Goal: Information Seeking & Learning: Learn about a topic

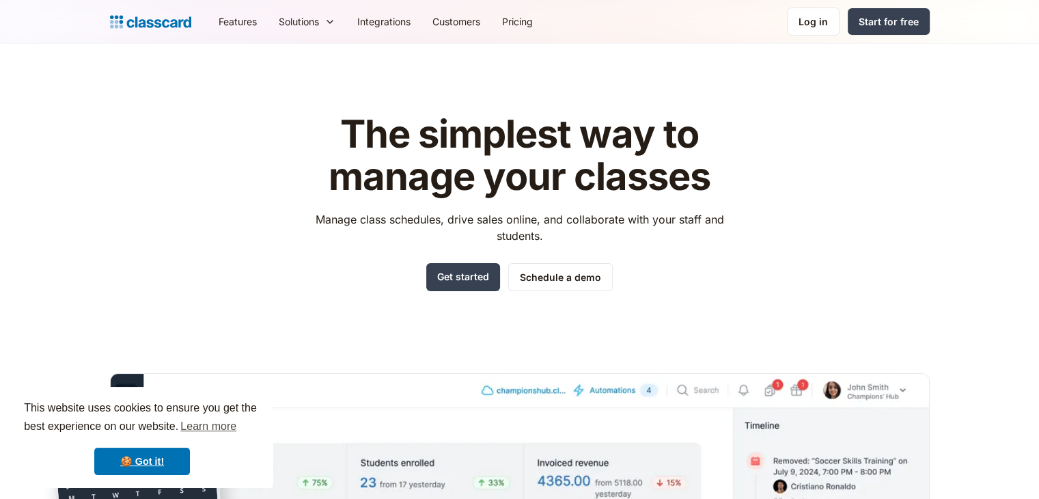
click at [781, 230] on div "The simplest way to manage your classes Manage class schedules, drive sales onl…" at bounding box center [520, 413] width 820 height 643
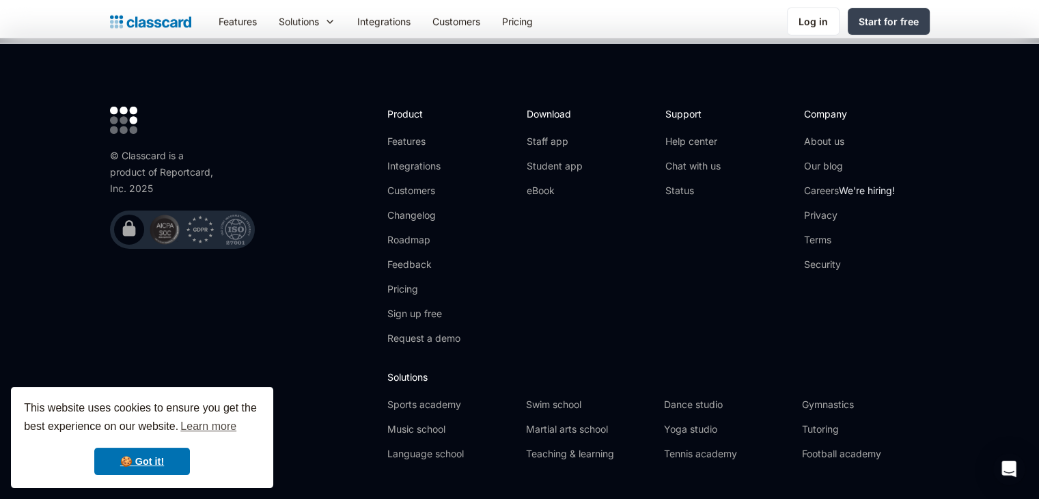
scroll to position [4521, 0]
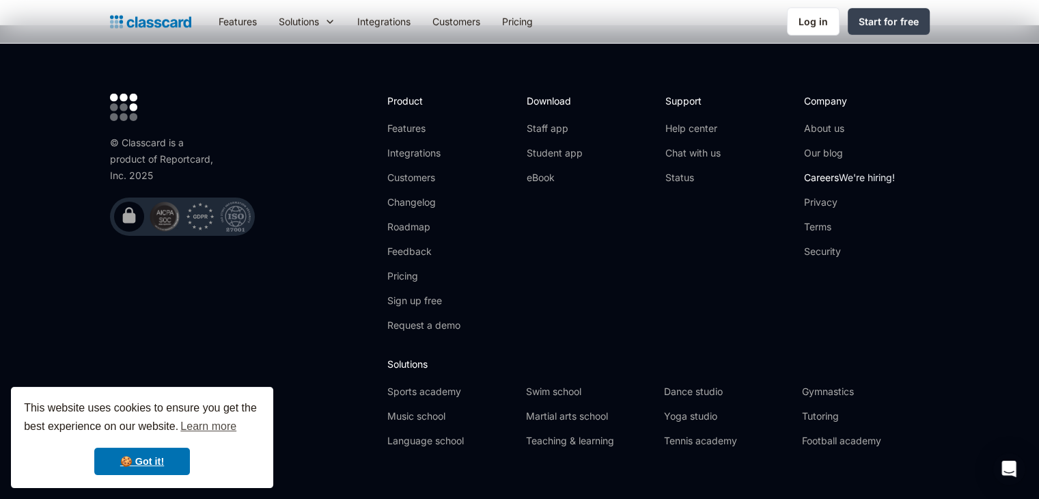
click at [825, 171] on link "Careers We're hiring!" at bounding box center [849, 178] width 91 height 14
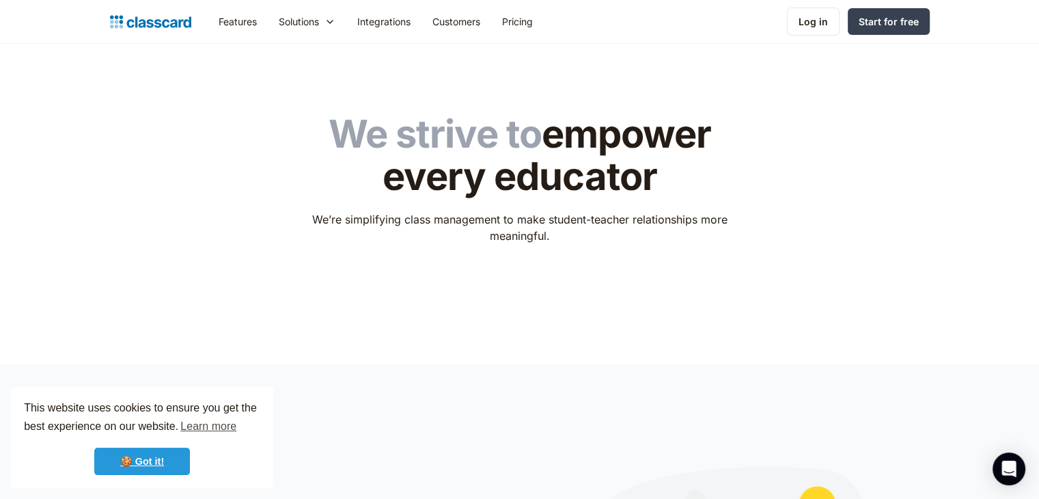
click at [154, 459] on link "🍪 Got it!" at bounding box center [142, 460] width 96 height 27
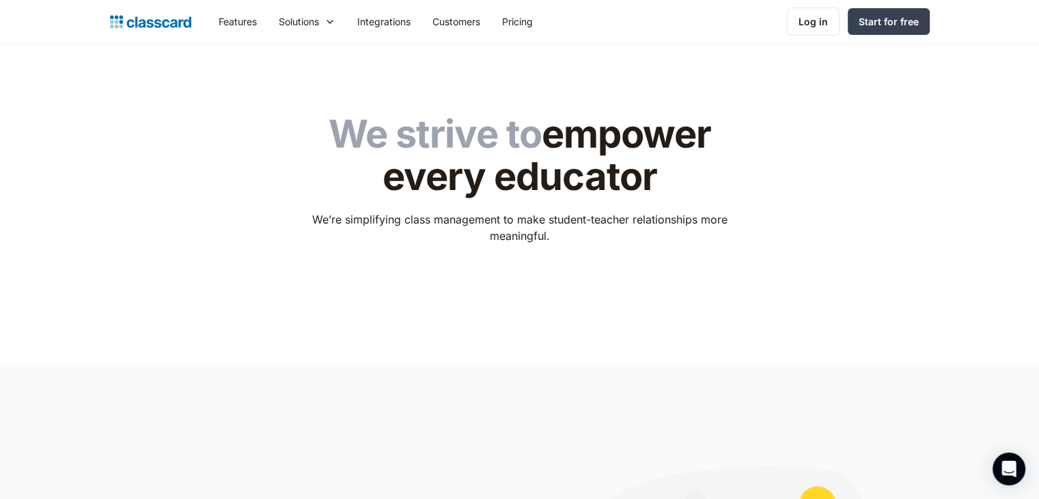
click at [516, 273] on div "We strive to empower every educator We’re simplifying class management to make …" at bounding box center [520, 194] width 820 height 204
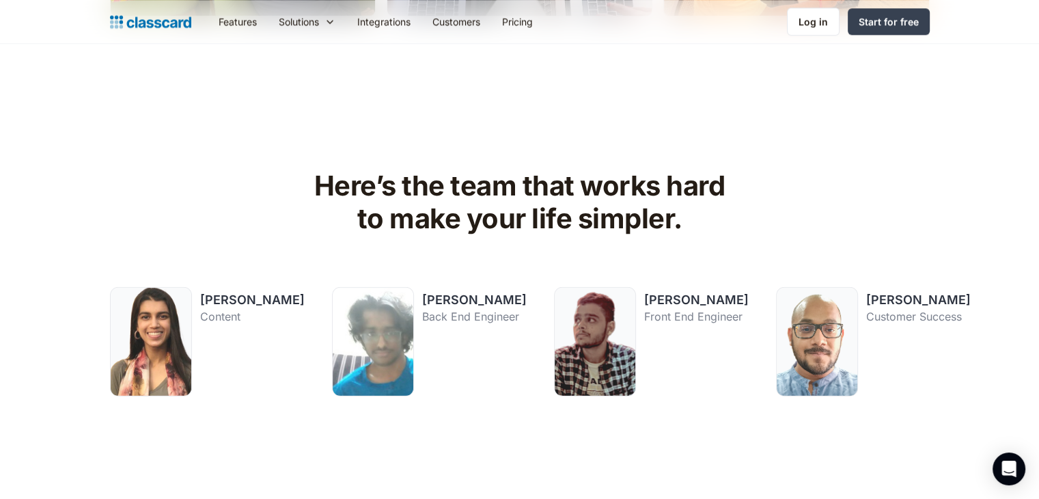
scroll to position [1604, 0]
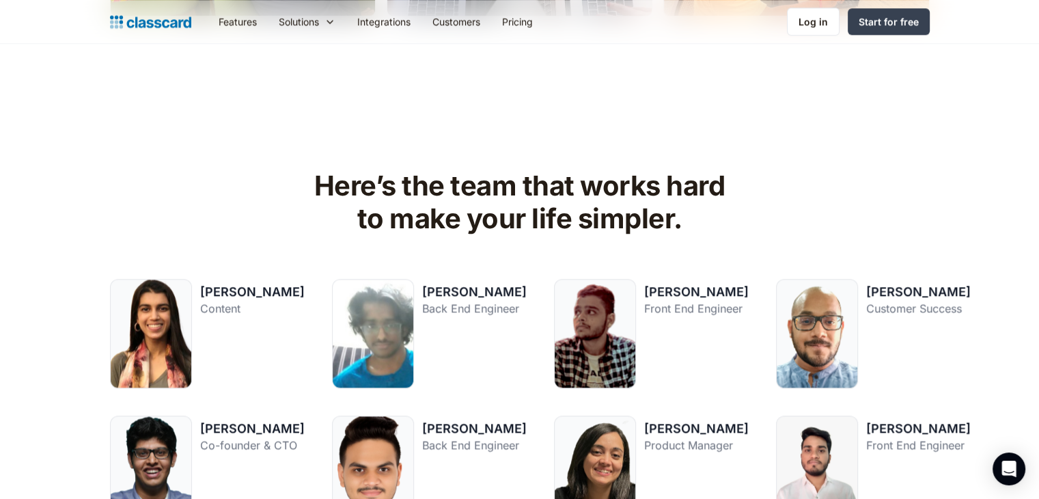
click at [650, 178] on h2 "Here’s the team that works hard to make your life simpler." at bounding box center [520, 202] width 434 height 66
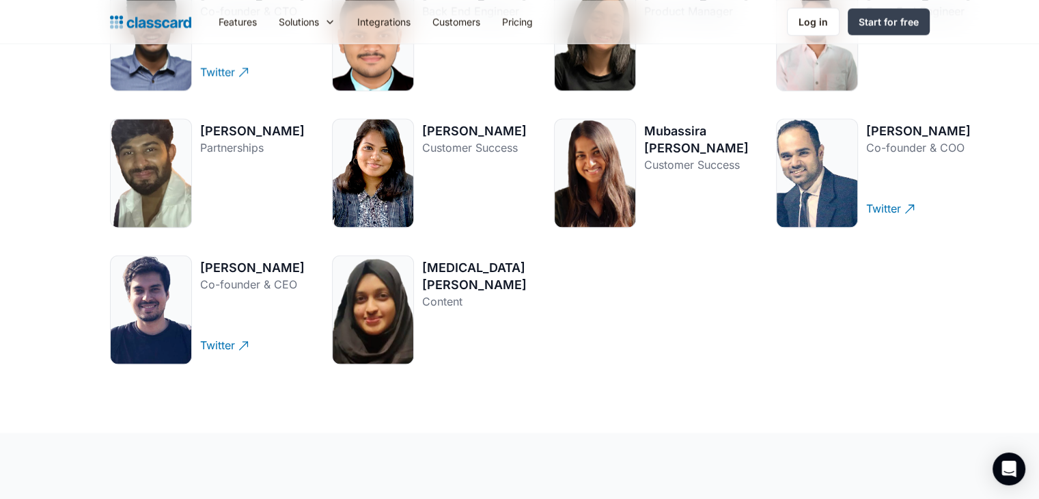
scroll to position [2049, 0]
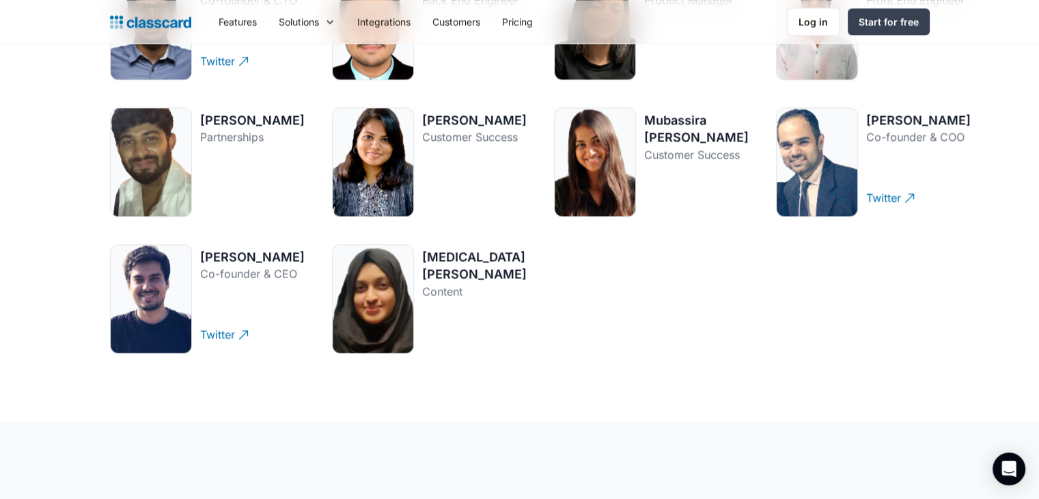
click at [567, 376] on section "Here’s the team that works hard to make your life simpler. Dhwani Shah Content …" at bounding box center [519, 30] width 1039 height 781
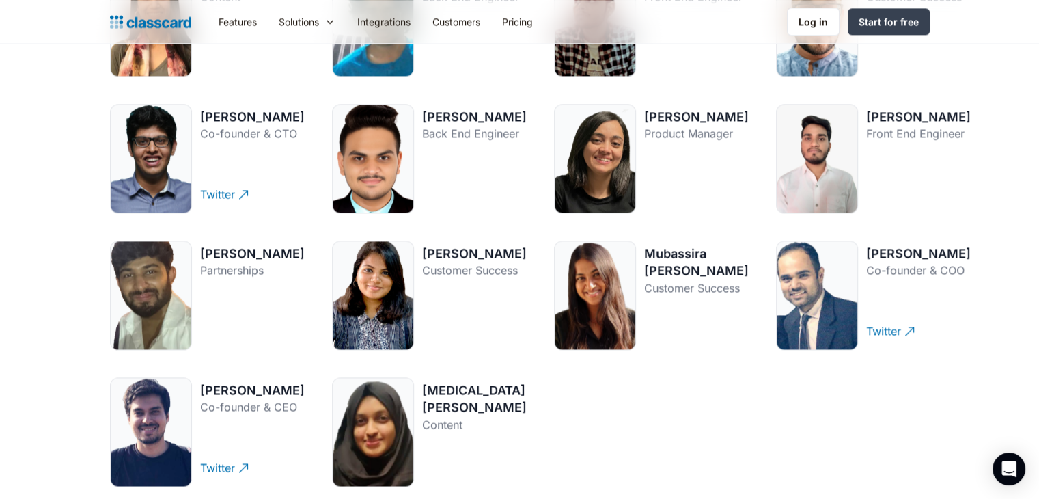
scroll to position [1915, 0]
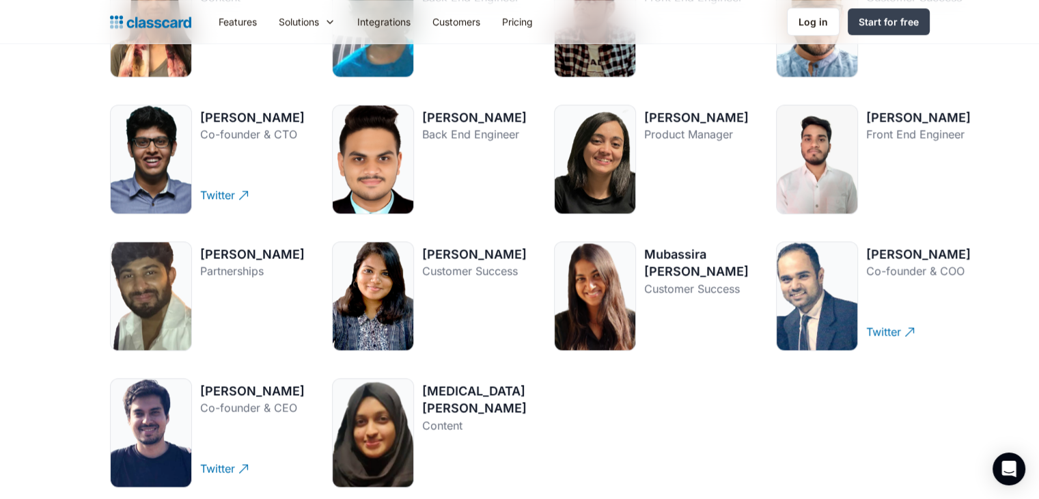
click at [599, 419] on div "Dhwani Shah Content Twitter Riyan Dharne Back End Engineer Twitter Abhishek Kap…" at bounding box center [520, 227] width 820 height 519
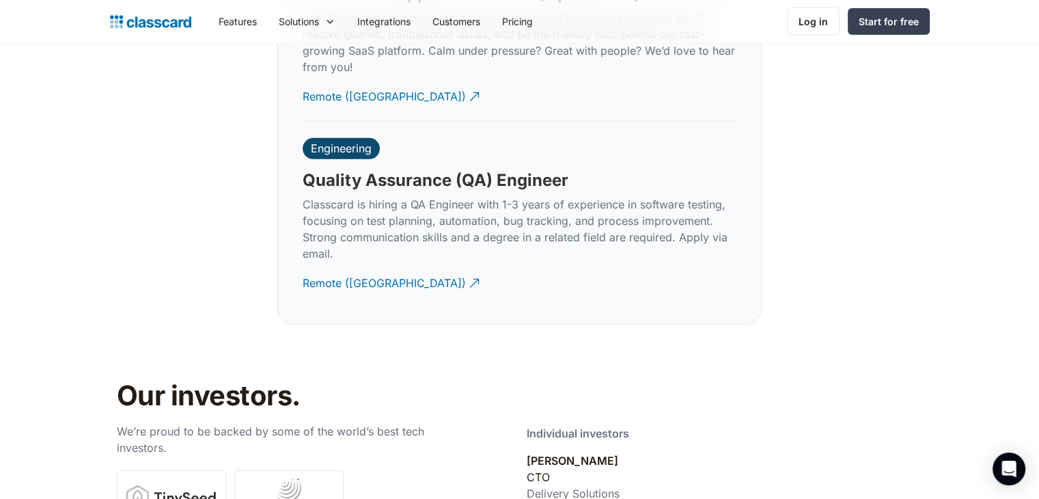
scroll to position [4245, 0]
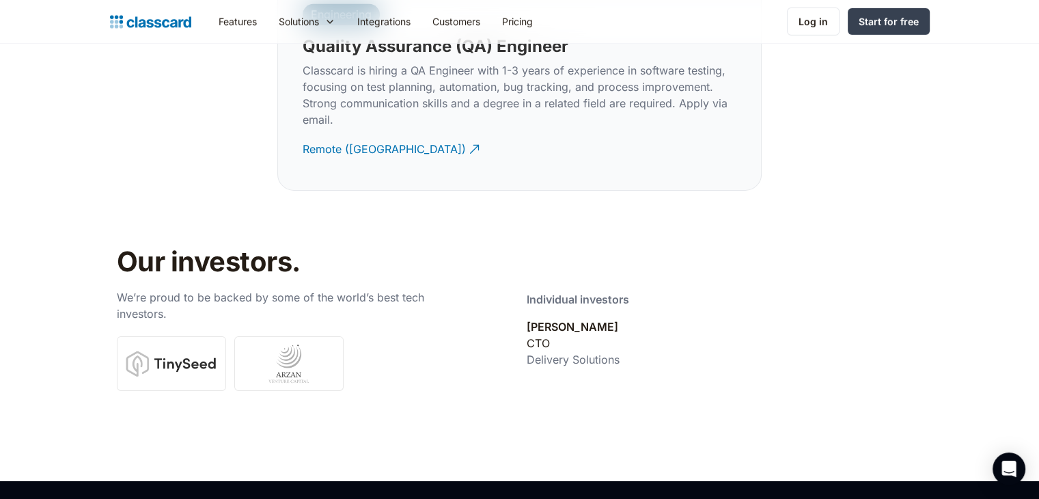
click at [831, 286] on div "Individual investors Sharmil Shah CTO Delivery Solutions" at bounding box center [725, 329] width 396 height 87
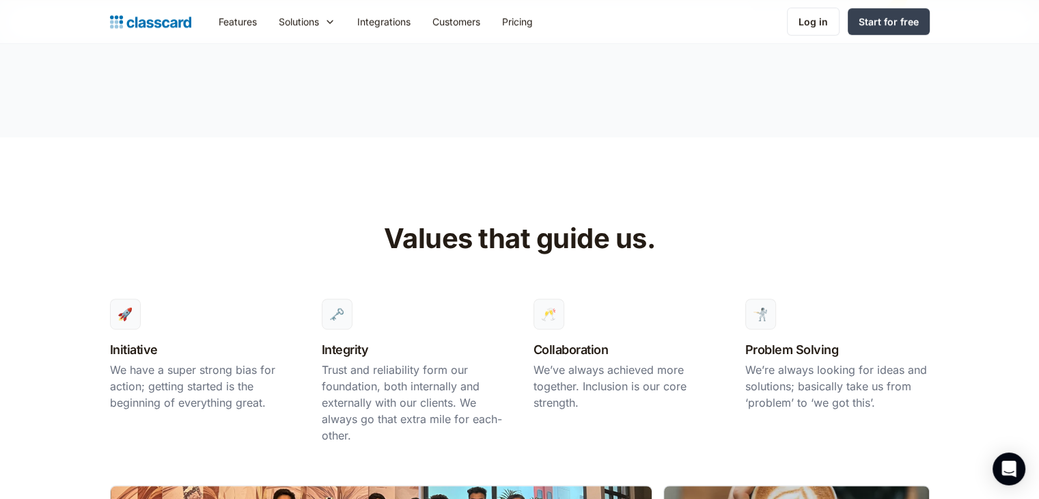
scroll to position [650, 0]
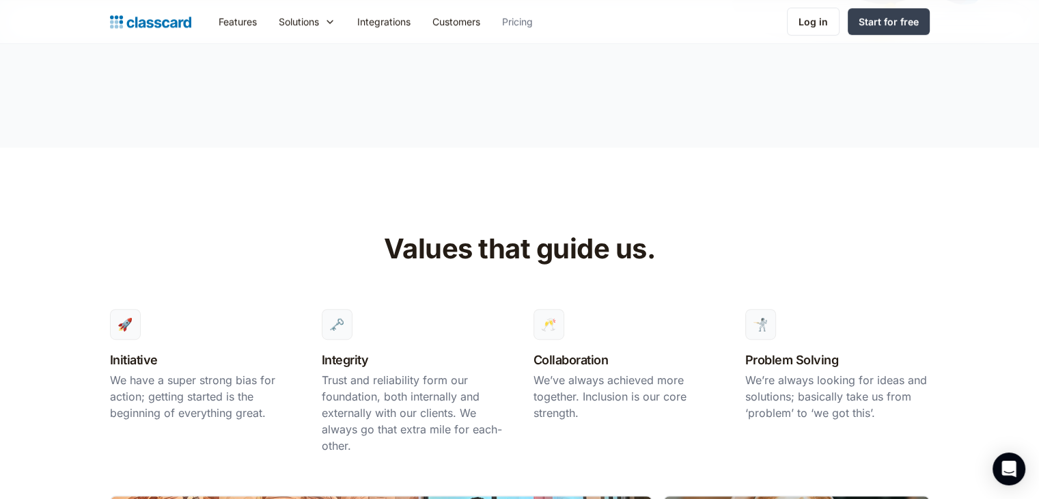
click at [527, 20] on link "Pricing" at bounding box center [517, 21] width 53 height 31
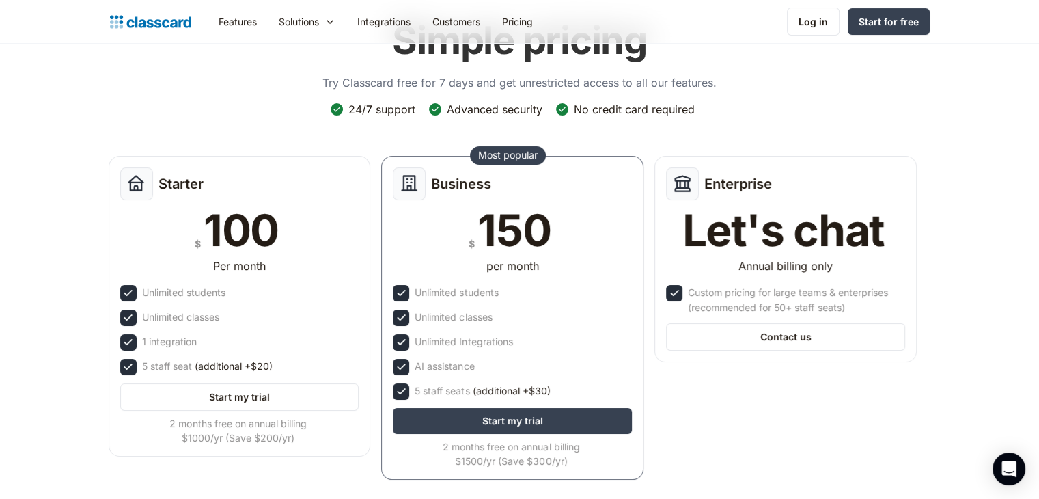
scroll to position [87, 0]
click at [976, 305] on header "Simple pricing Try Classcard free for 7 days and get unrestricted access to all…" at bounding box center [519, 259] width 1039 height 605
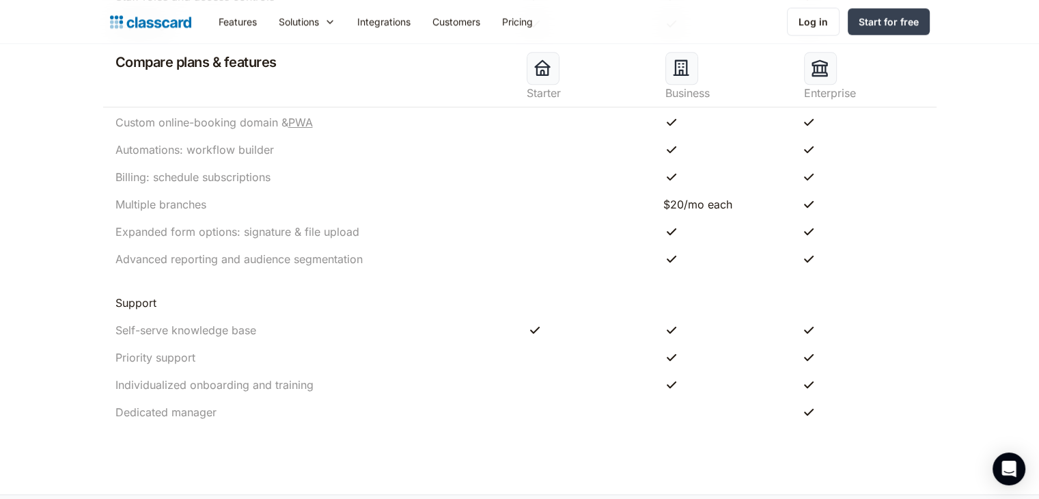
scroll to position [1484, 0]
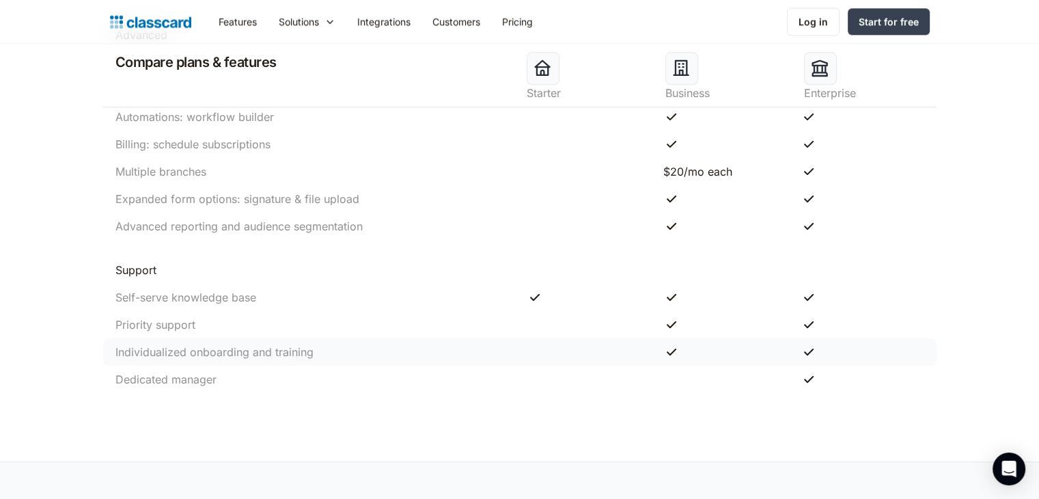
click at [888, 339] on div "Individualized onboarding and training" at bounding box center [519, 351] width 833 height 27
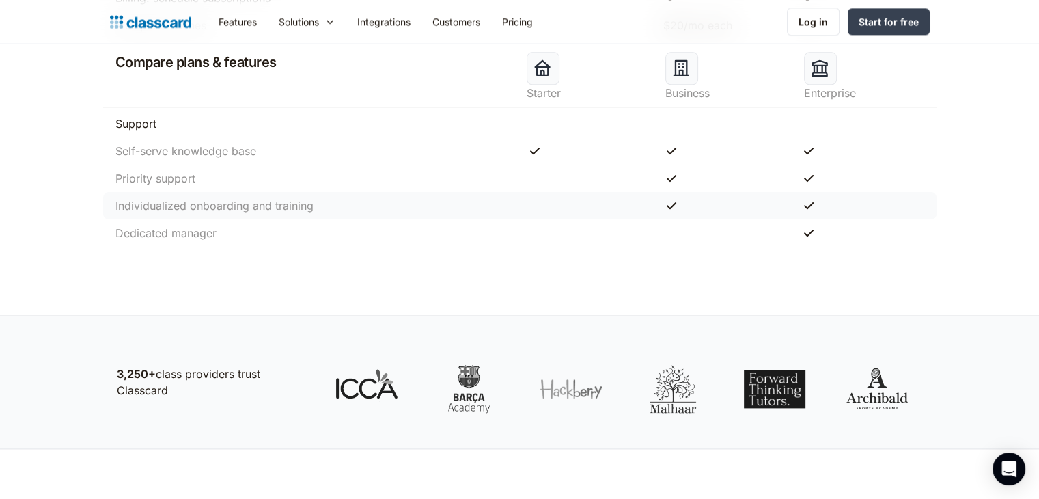
scroll to position [1629, 0]
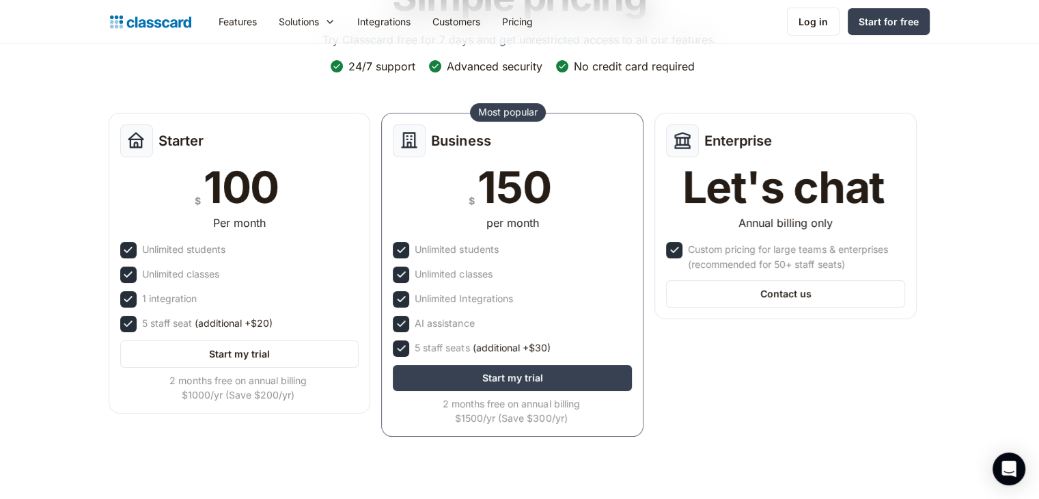
scroll to position [0, 0]
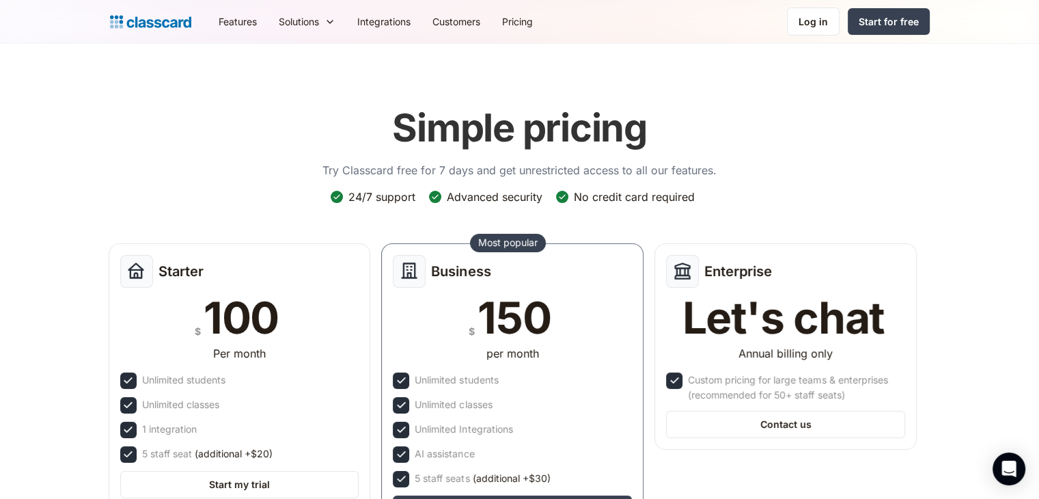
click at [795, 162] on div "Simple pricing Try Classcard free for 7 days and get unrestricted access to all…" at bounding box center [520, 336] width 820 height 489
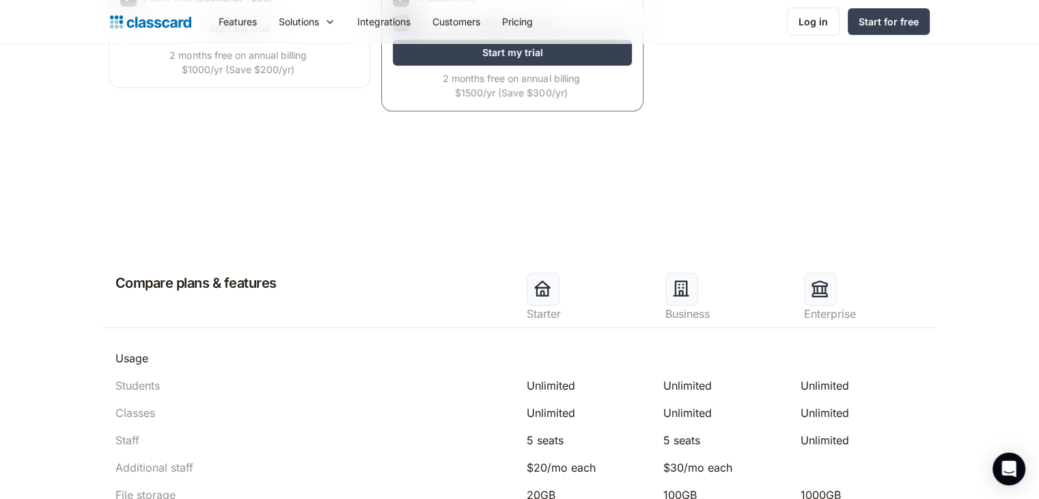
scroll to position [415, 0]
